Goal: Find specific page/section: Find specific page/section

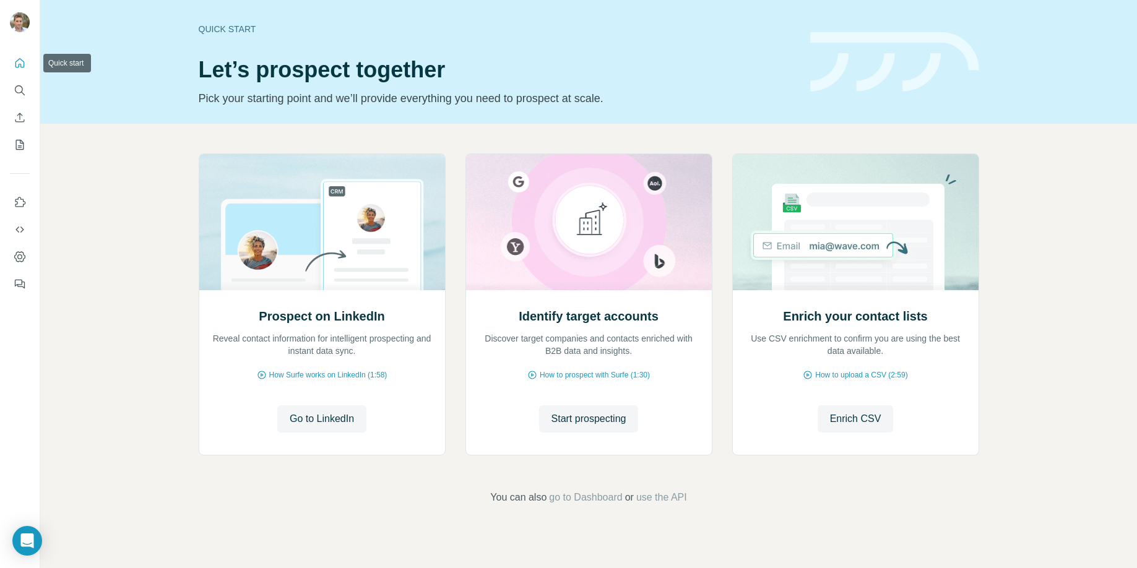
click at [11, 61] on button "Quick start" at bounding box center [20, 63] width 20 height 22
click at [16, 144] on icon "My lists" at bounding box center [20, 145] width 8 height 10
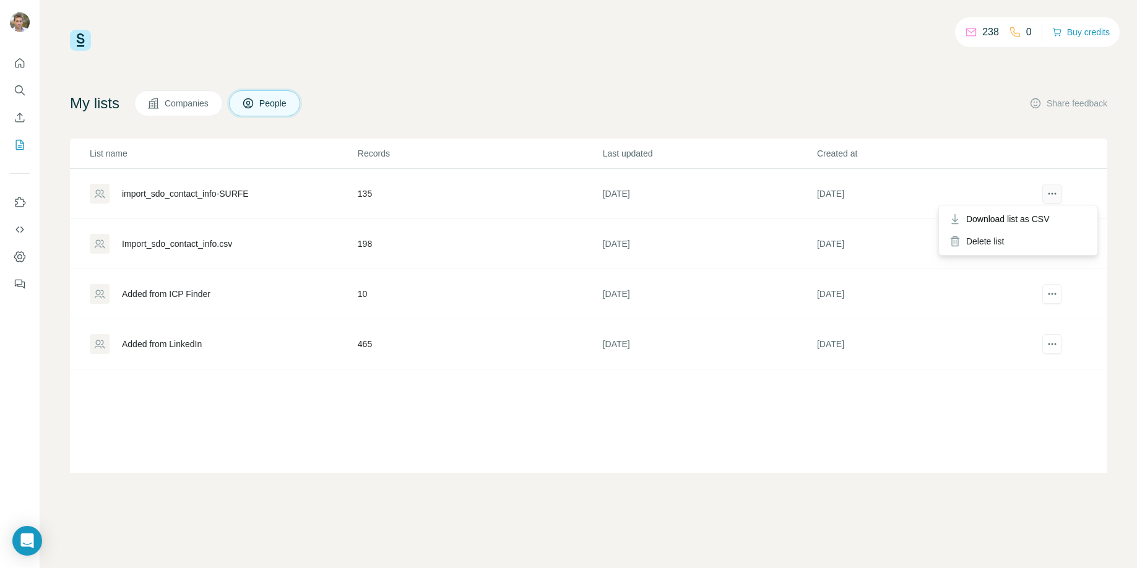
click at [1052, 190] on icon "actions" at bounding box center [1052, 193] width 12 height 12
click at [15, 62] on icon "Quick start" at bounding box center [20, 63] width 12 height 12
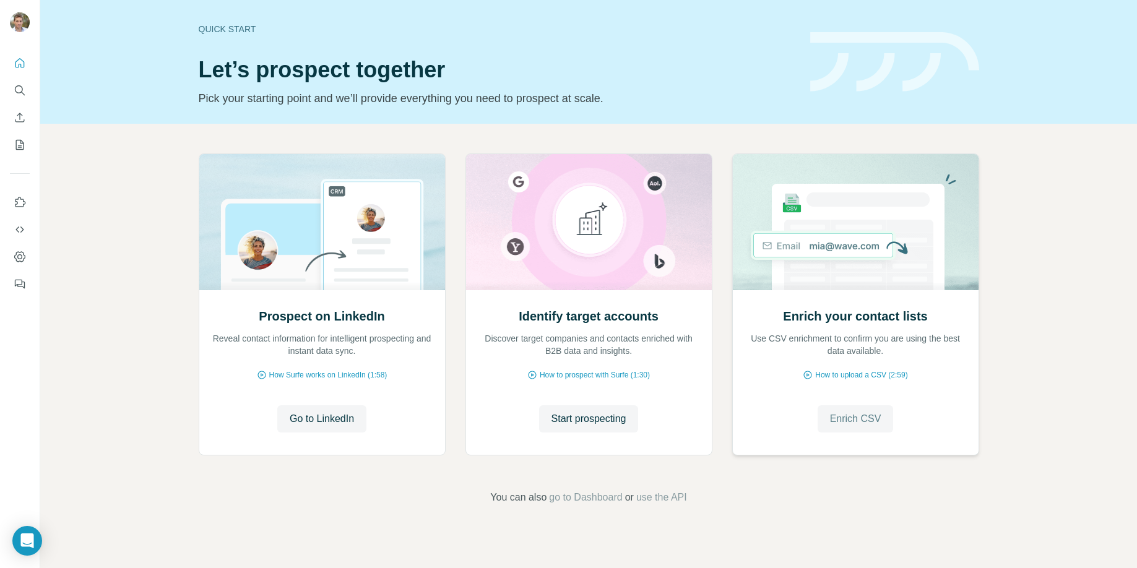
click at [855, 416] on span "Enrich CSV" at bounding box center [855, 418] width 51 height 15
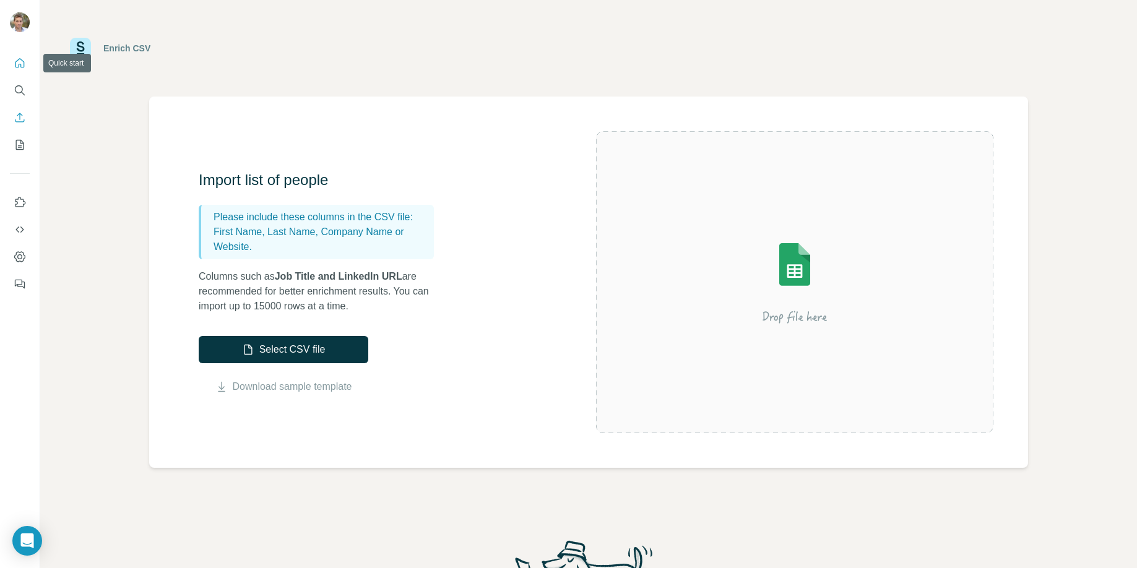
click at [19, 65] on icon "Quick start" at bounding box center [19, 62] width 9 height 9
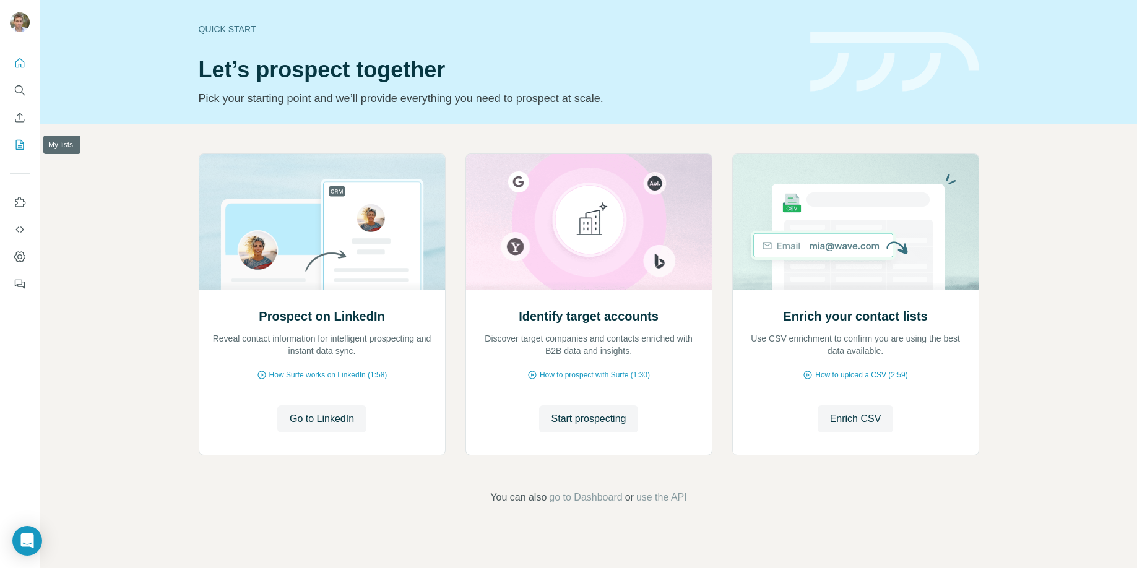
click at [20, 144] on icon "My lists" at bounding box center [20, 145] width 12 height 12
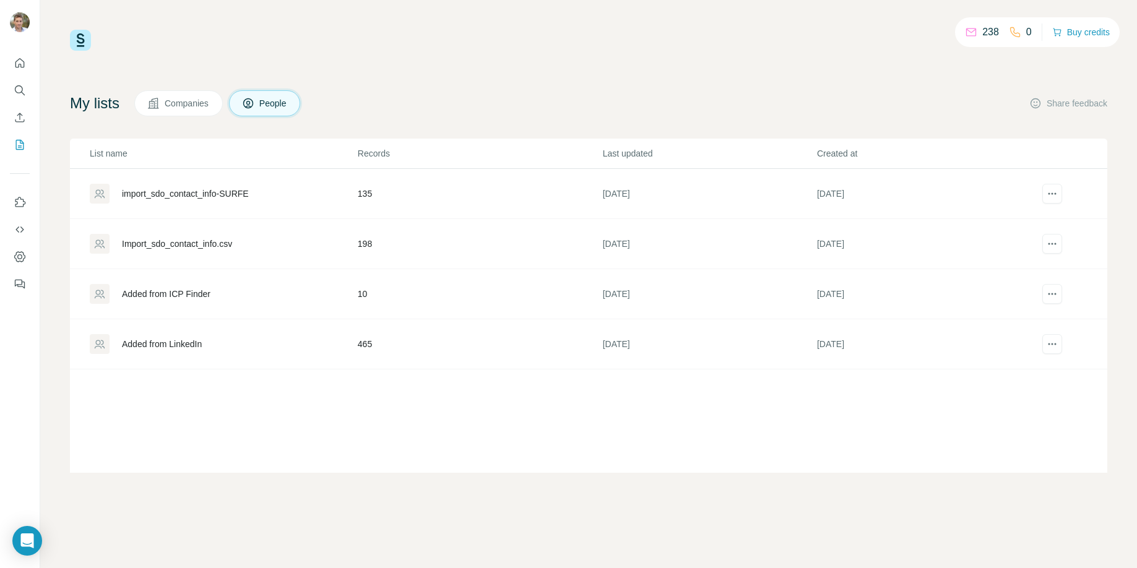
click at [179, 103] on span "Companies" at bounding box center [187, 103] width 45 height 12
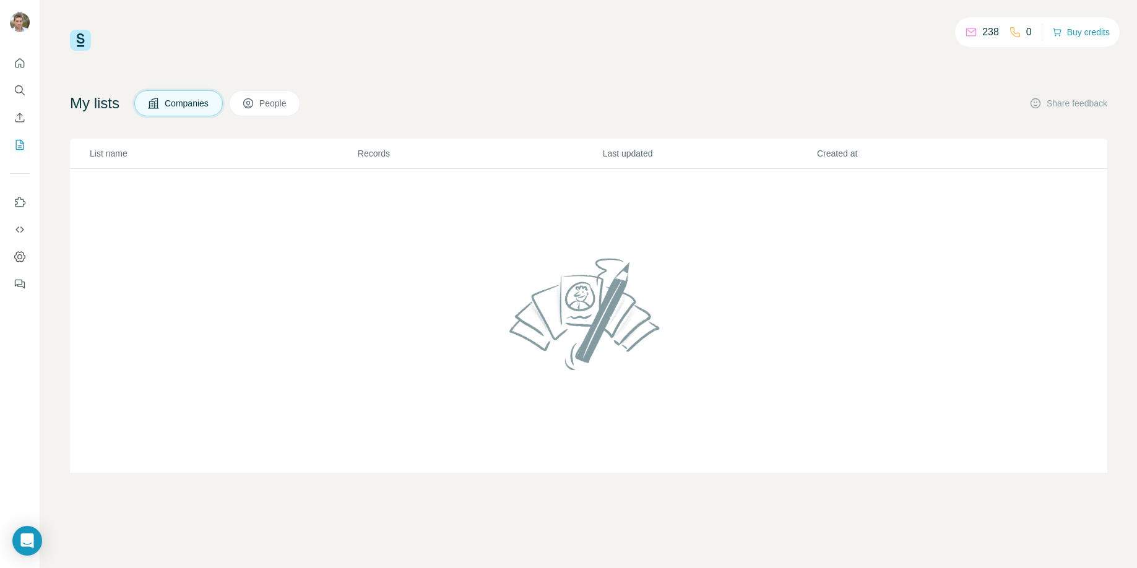
click at [283, 104] on span "People" at bounding box center [273, 103] width 28 height 12
